Goal: Information Seeking & Learning: Learn about a topic

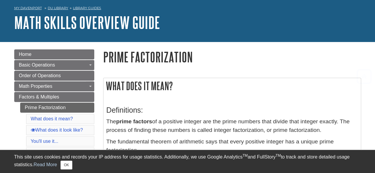
scroll to position [24, 0]
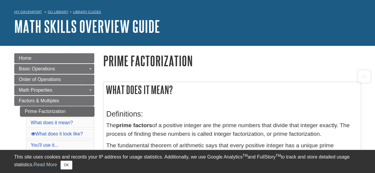
scroll to position [20, 0]
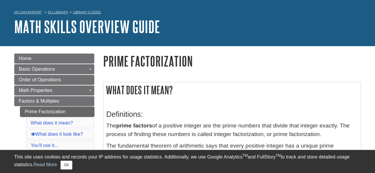
click at [40, 110] on link "Prime Factorization" at bounding box center [57, 112] width 74 height 10
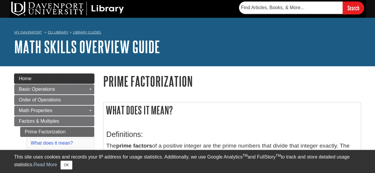
click at [28, 81] on link "Home" at bounding box center [54, 79] width 80 height 10
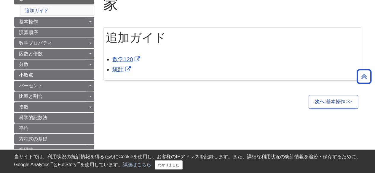
scroll to position [95, 0]
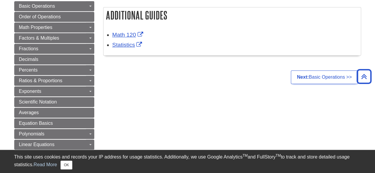
click at [224, 112] on div "Menu Home Additional Guides Basic Operations Toggle Dropdown Negative Numbers N…" at bounding box center [187, 168] width 355 height 394
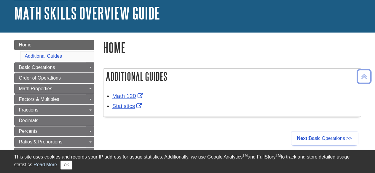
scroll to position [33, 0]
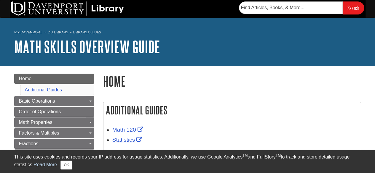
scroll to position [63, 0]
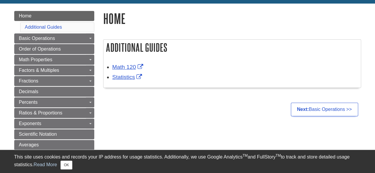
click at [132, 109] on ul "Next: Basic Operations >>" at bounding box center [232, 110] width 258 height 14
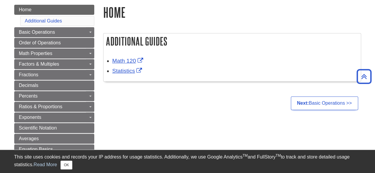
scroll to position [0, 0]
